Goal: Information Seeking & Learning: Learn about a topic

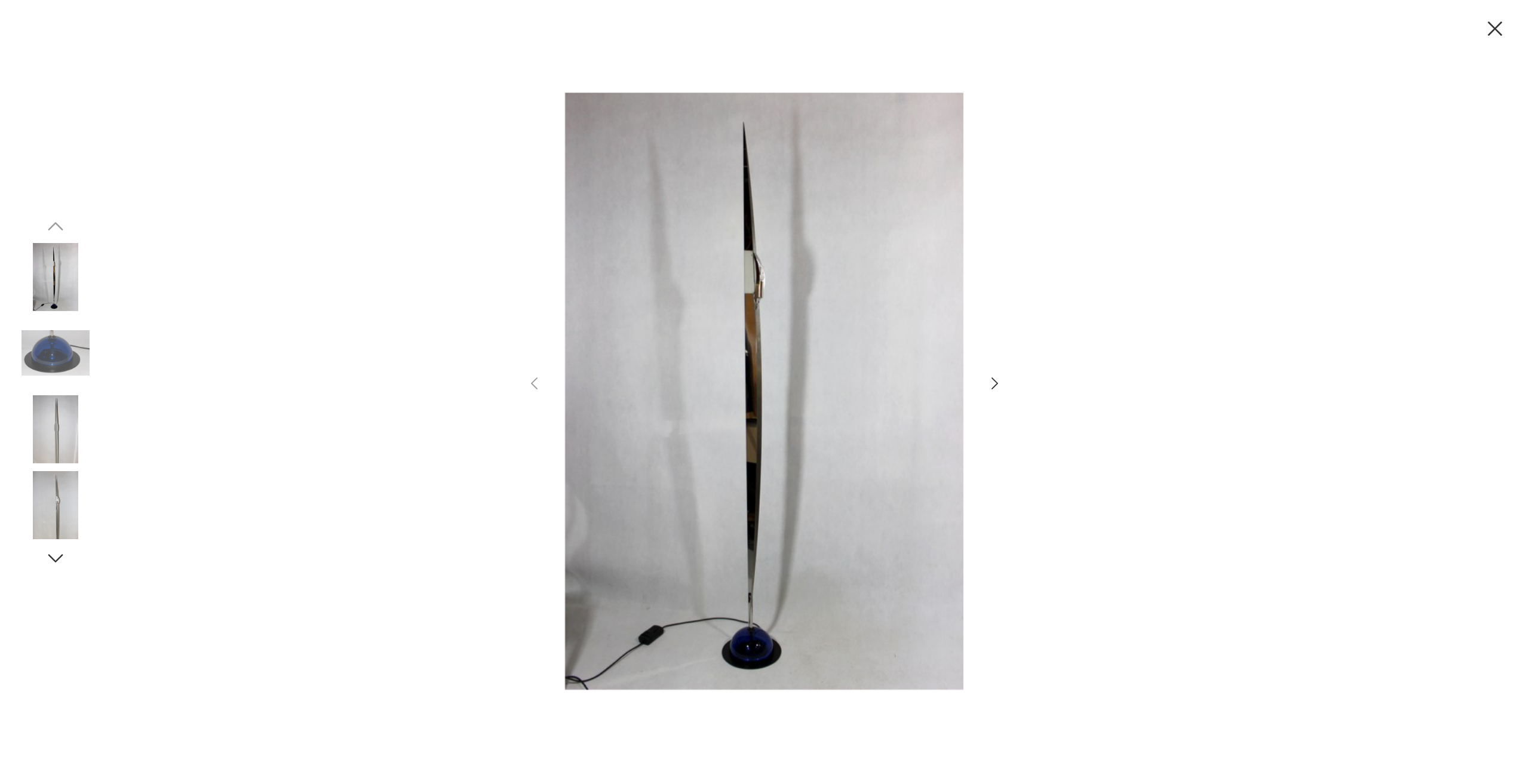
click at [992, 387] on icon "button" at bounding box center [994, 383] width 17 height 17
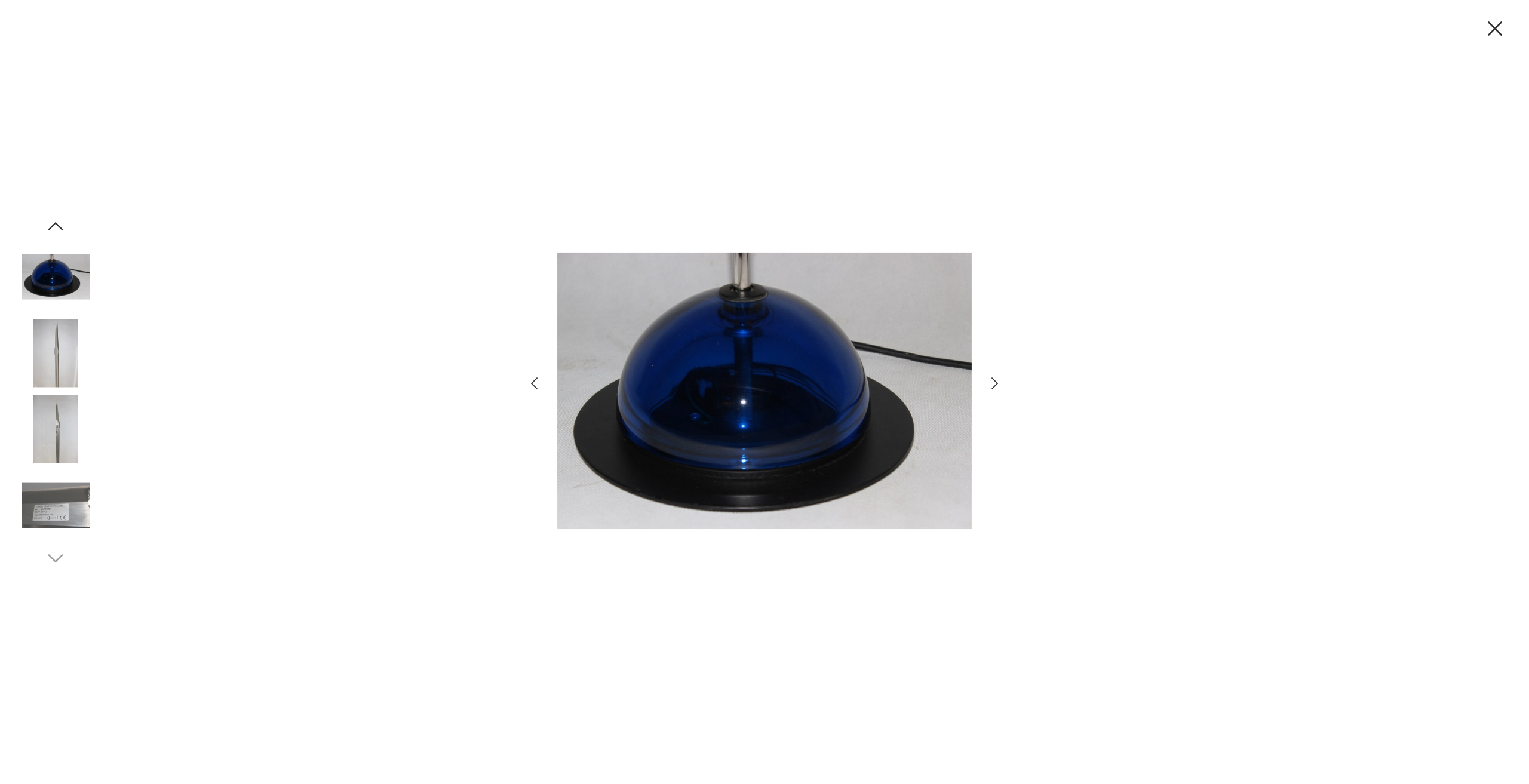
click at [992, 387] on icon "button" at bounding box center [994, 383] width 17 height 17
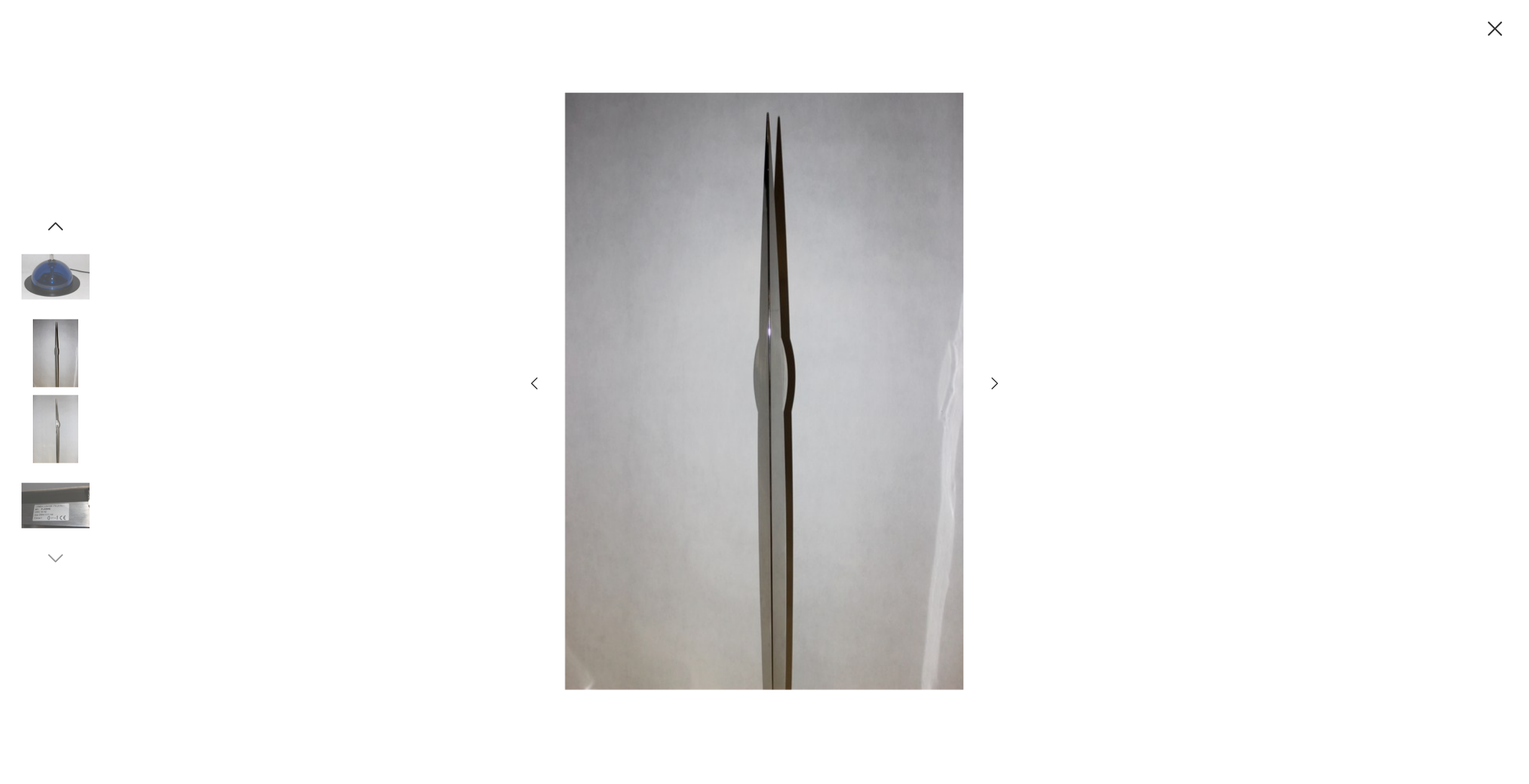
click at [992, 386] on icon "button" at bounding box center [994, 383] width 17 height 17
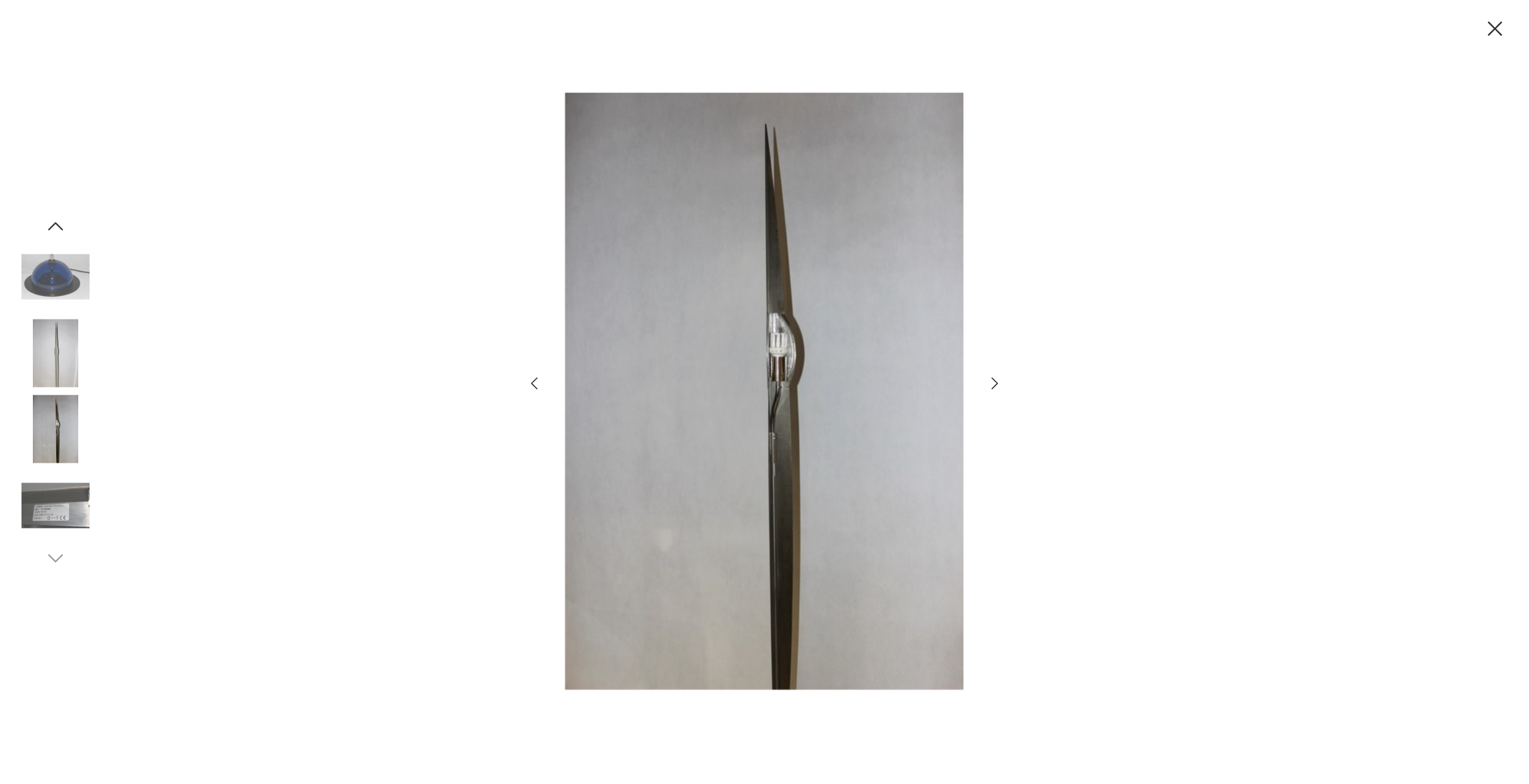
click at [992, 386] on icon "button" at bounding box center [994, 383] width 17 height 17
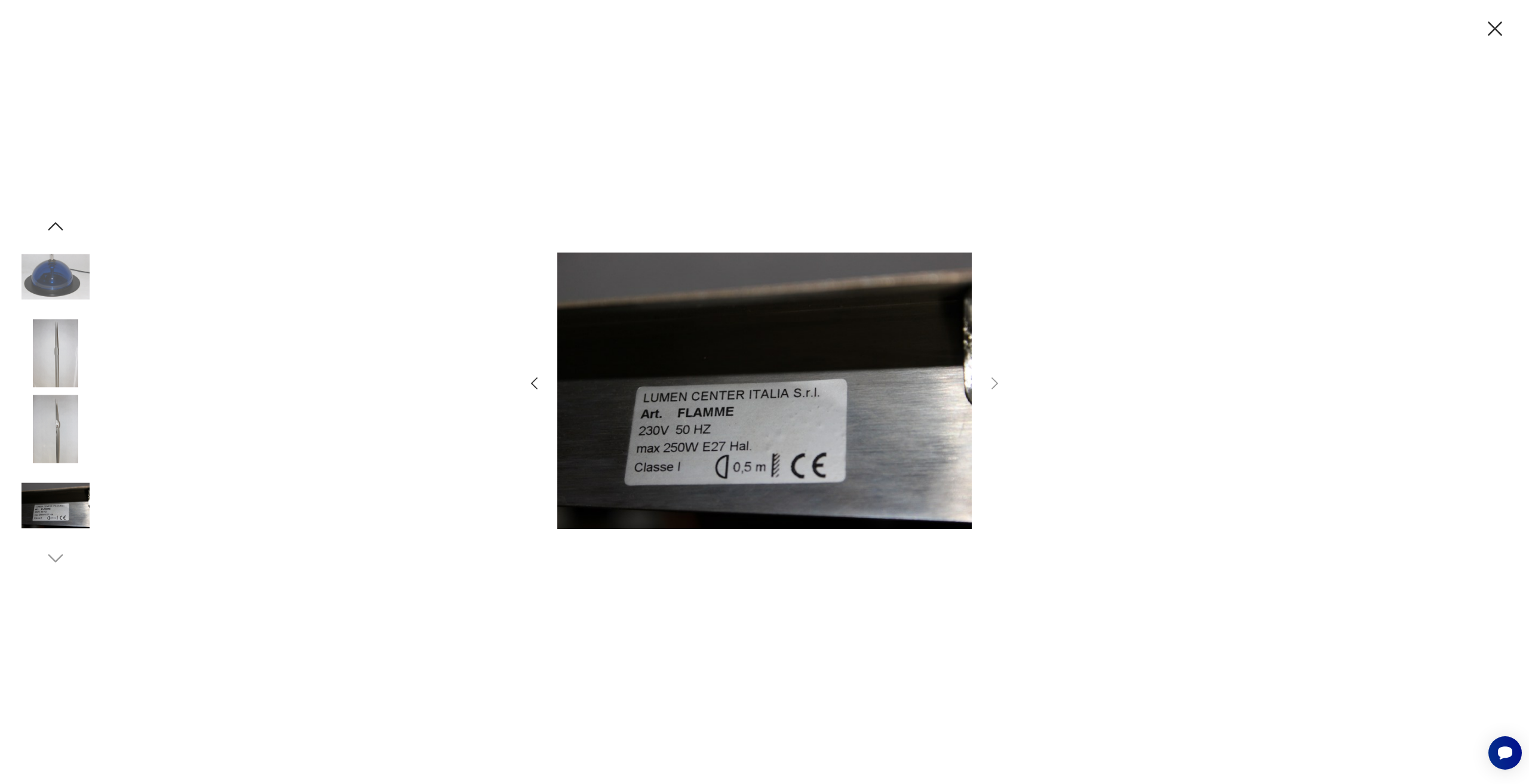
click at [994, 394] on div at bounding box center [764, 392] width 478 height 600
click at [1501, 24] on icon "button" at bounding box center [1494, 28] width 25 height 25
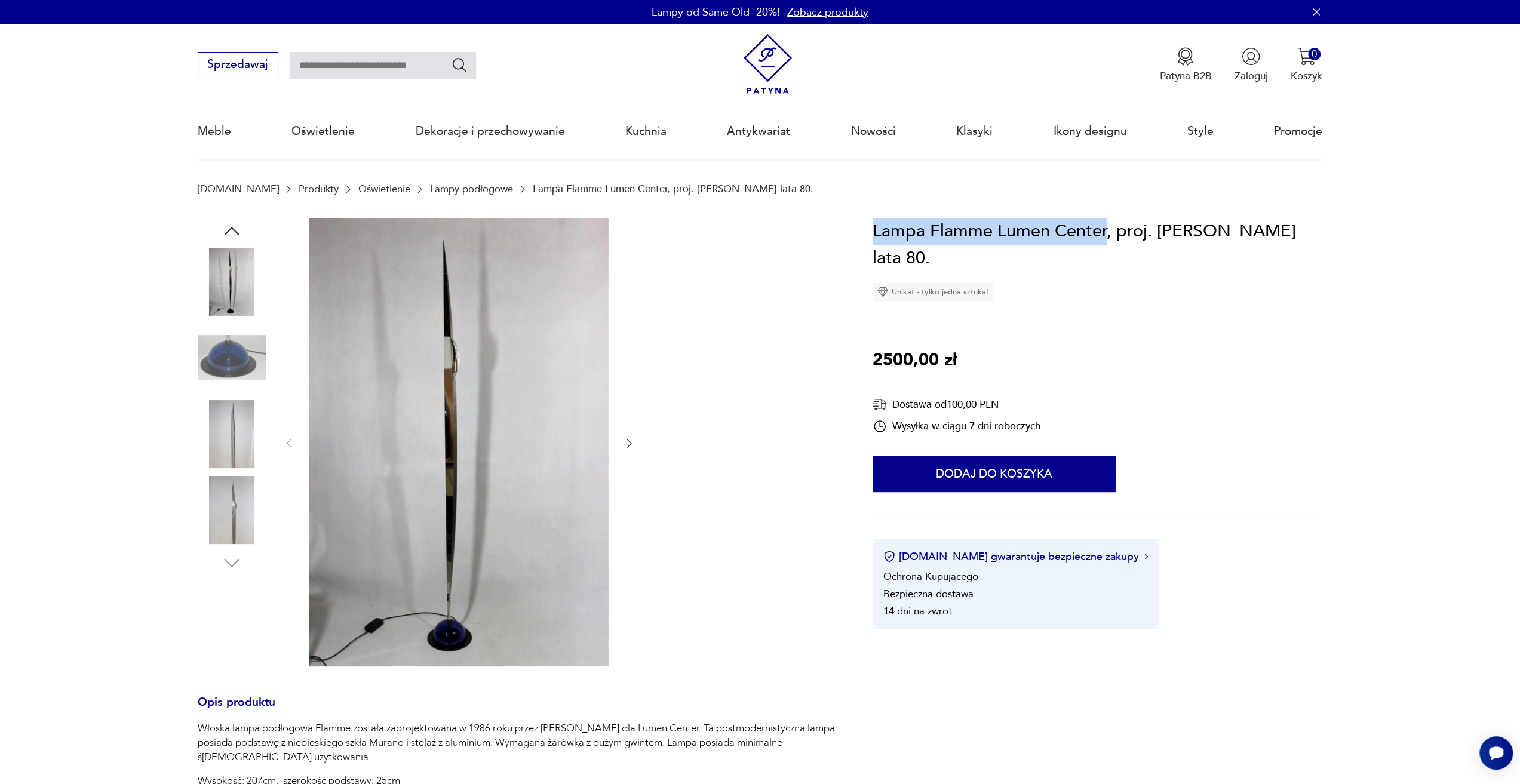
drag, startPoint x: 856, startPoint y: 238, endPoint x: 1106, endPoint y: 234, distance: 250.0
click at [1106, 233] on section "Opis produktu Włoska lampa podłogowa Flamme została zaprojektowana w 1986 roku …" at bounding box center [760, 639] width 1520 height 843
copy h1 "Lampa Flamme Lumen Center"
drag, startPoint x: 859, startPoint y: 228, endPoint x: 1105, endPoint y: 232, distance: 246.0
click at [1105, 232] on section "Opis produktu Włoska lampa podłogowa Flamme została zaprojektowana w 1986 roku …" at bounding box center [760, 639] width 1520 height 843
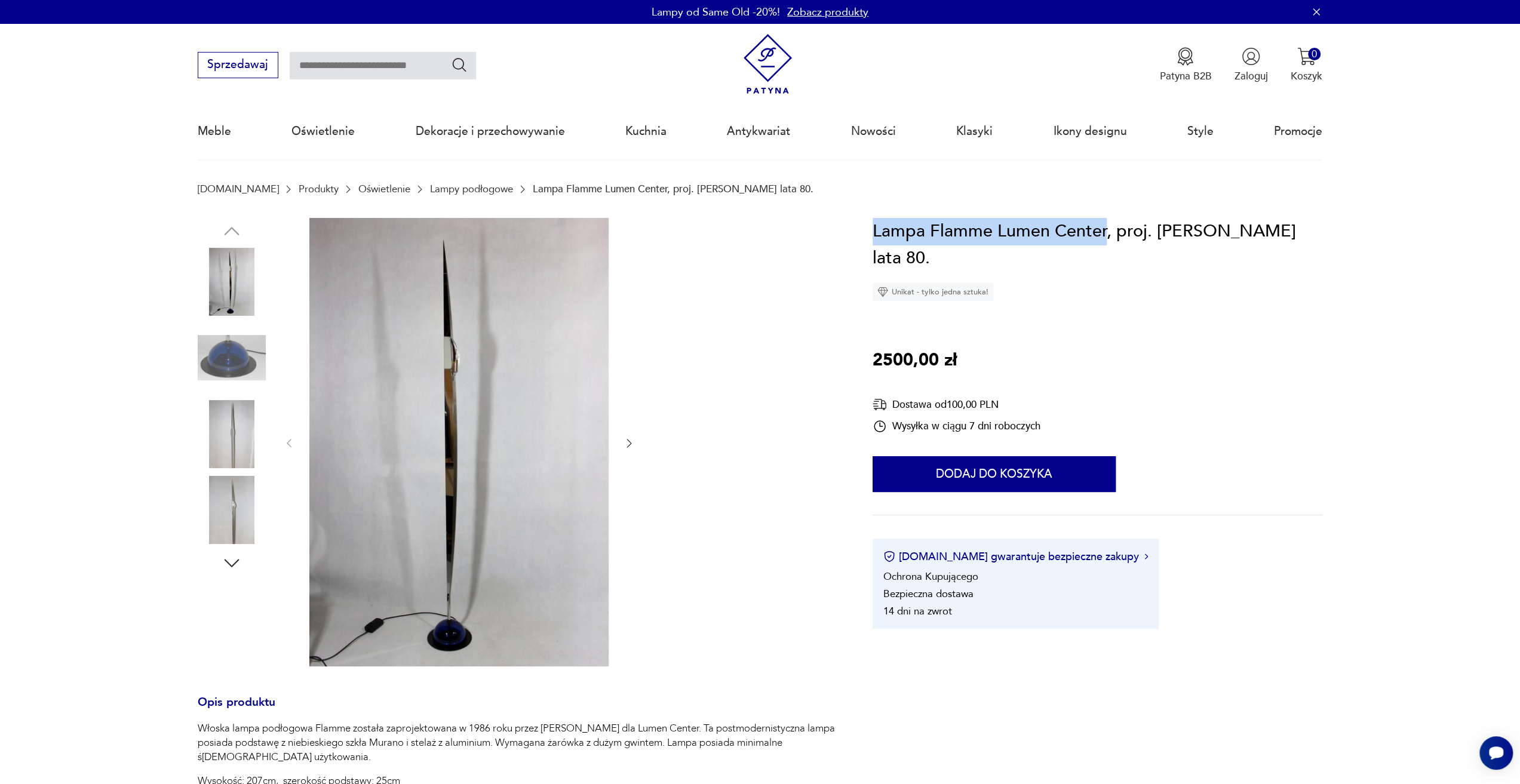
copy h1 "Lampa Flamme Lumen Center"
